Goal: Task Accomplishment & Management: Complete application form

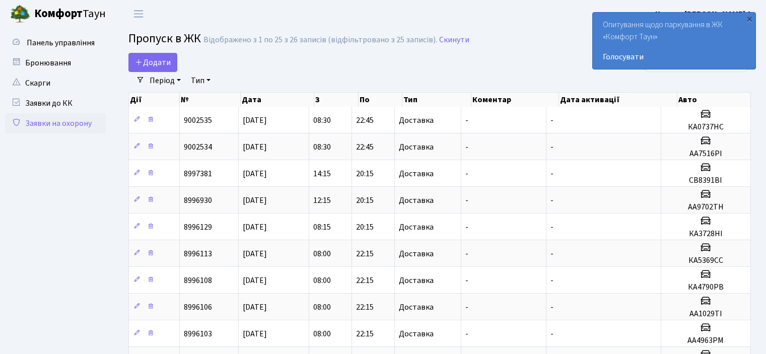
select select "25"
click at [157, 61] on span "Додати" at bounding box center [153, 62] width 36 height 11
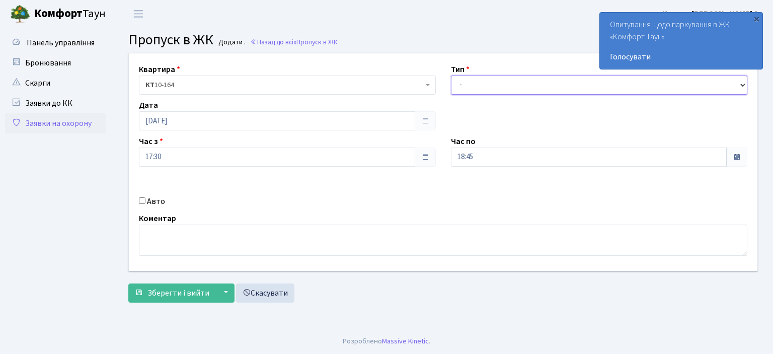
click at [473, 88] on select "- Доставка Таксі Гості Сервіс" at bounding box center [599, 85] width 297 height 19
select select "1"
click at [451, 76] on select "- Доставка Таксі Гості Сервіс" at bounding box center [599, 85] width 297 height 19
click at [477, 161] on input "18:45" at bounding box center [589, 157] width 276 height 19
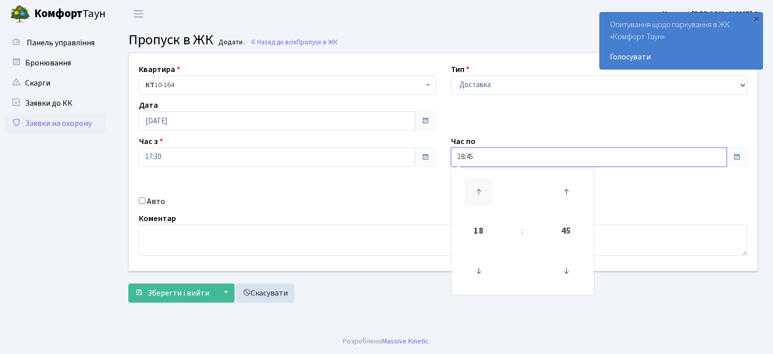
click at [482, 194] on icon at bounding box center [478, 191] width 27 height 27
type input "22:45"
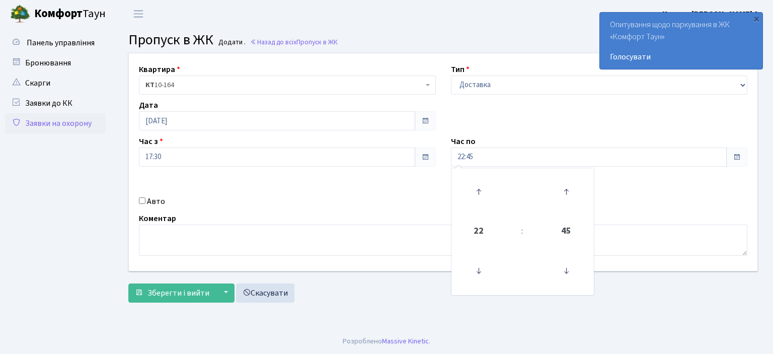
click at [140, 200] on input "Авто" at bounding box center [142, 200] width 7 height 7
checkbox input "true"
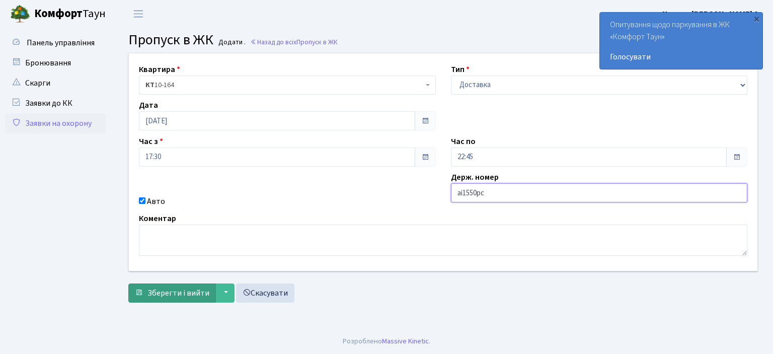
type input "аі1550рс"
click at [185, 291] on span "Зберегти і вийти" at bounding box center [179, 292] width 62 height 11
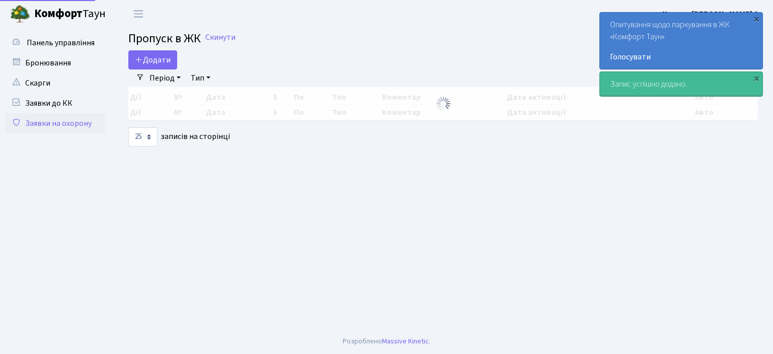
select select "25"
